Goal: Information Seeking & Learning: Learn about a topic

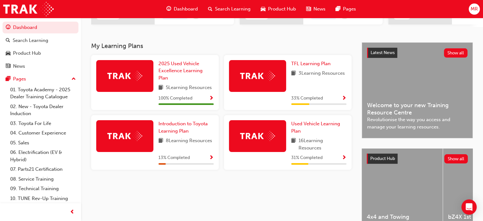
scroll to position [127, 0]
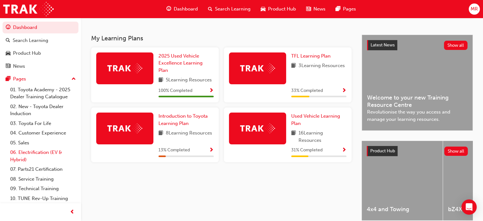
click at [28, 152] on link "06. Electrification (EV & Hybrid)" at bounding box center [43, 155] width 71 height 17
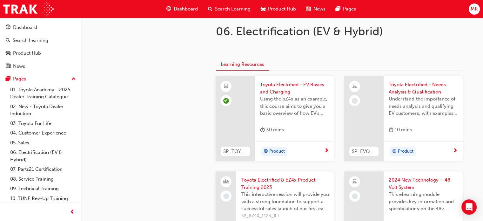
scroll to position [152, 0]
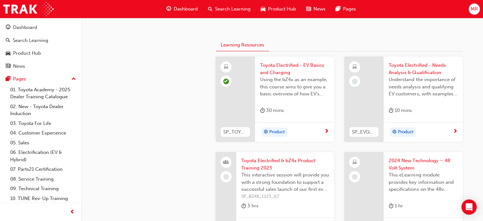
click at [232, 44] on button "Learning Resources" at bounding box center [242, 45] width 53 height 12
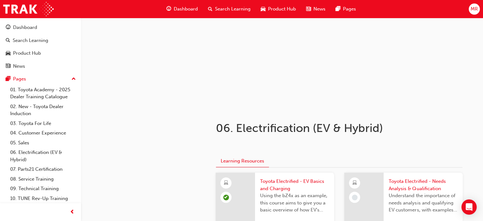
scroll to position [0, 0]
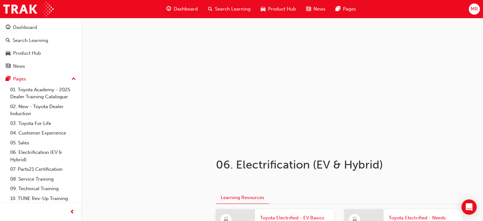
click at [189, 10] on span "Dashboard" at bounding box center [186, 8] width 24 height 7
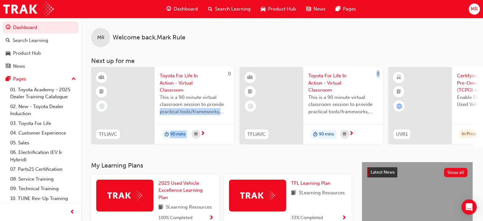
drag, startPoint x: 239, startPoint y: 101, endPoint x: 228, endPoint y: 103, distance: 11.2
click at [257, 40] on div "MR Welcome back , [PERSON_NAME]" at bounding box center [282, 32] width 402 height 29
click at [230, 12] on div "Search Learning" at bounding box center [229, 9] width 53 height 13
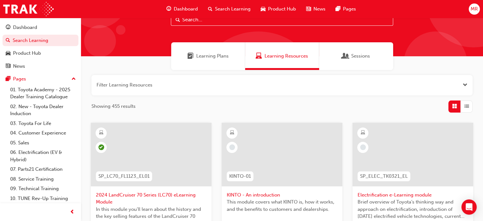
scroll to position [95, 0]
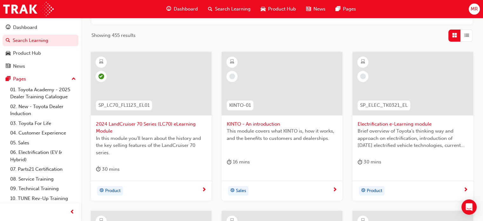
click at [417, 123] on span "Electrification e-Learning module" at bounding box center [412, 123] width 110 height 7
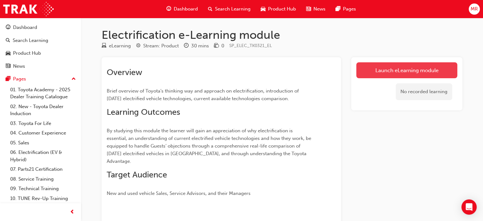
click at [383, 70] on link "Launch eLearning module" at bounding box center [406, 70] width 101 height 16
